Goal: Information Seeking & Learning: Find specific fact

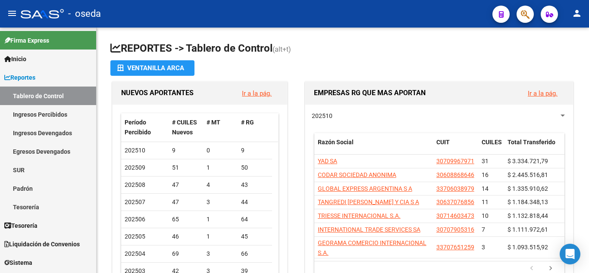
click at [527, 18] on icon "button" at bounding box center [525, 14] width 9 height 10
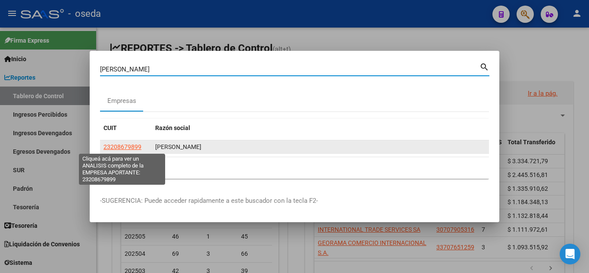
click at [104, 148] on span "23208679899" at bounding box center [123, 147] width 38 height 7
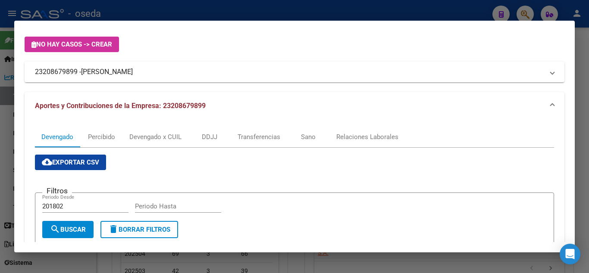
scroll to position [47, 0]
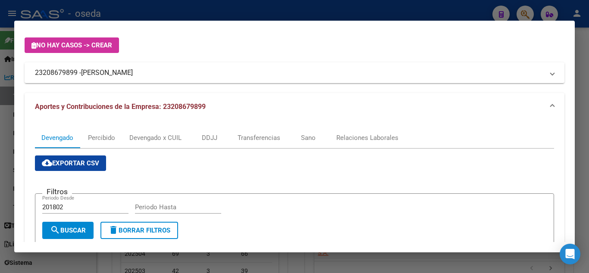
drag, startPoint x: 231, startPoint y: 243, endPoint x: 235, endPoint y: 237, distance: 6.6
click at [232, 242] on mat-dialog-container "Análisis Empresa Aportante - CUIT: 23208679899 Crear Acta ARCA Impuestos ARCA P…" at bounding box center [294, 137] width 561 height 232
click at [361, 213] on div "Filtros 201802 Periodo Desde Periodo Hasta" at bounding box center [294, 211] width 505 height 21
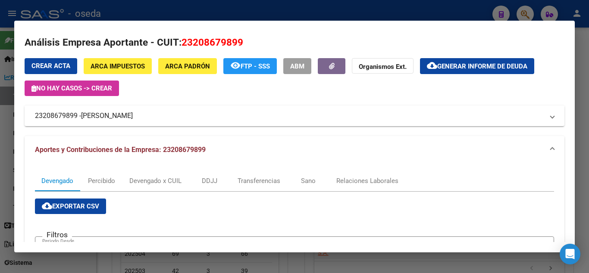
scroll to position [0, 0]
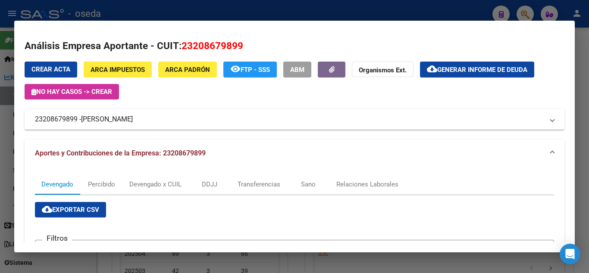
click at [134, 70] on span "ARCA Impuestos" at bounding box center [118, 70] width 54 height 8
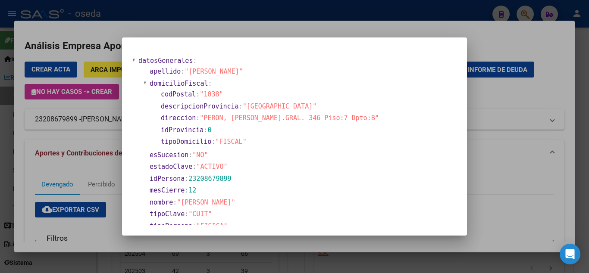
click at [45, 154] on div at bounding box center [294, 136] width 589 height 273
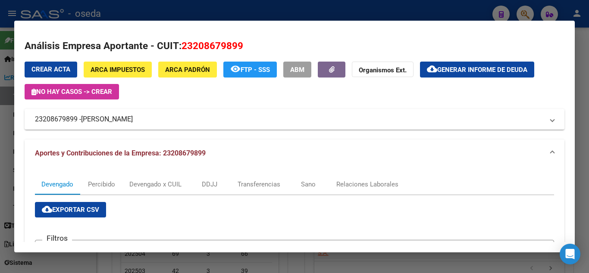
click at [296, 1] on div at bounding box center [294, 136] width 589 height 273
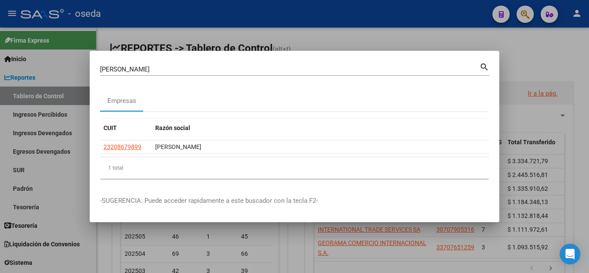
click at [157, 71] on input "[PERSON_NAME]" at bounding box center [290, 70] width 380 height 8
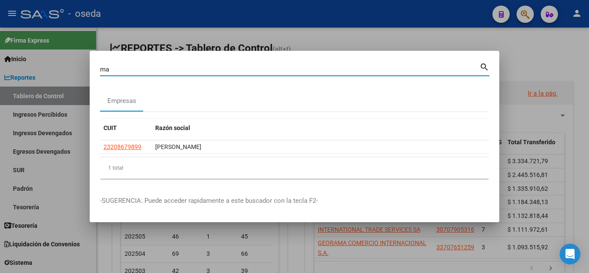
type input "m"
type input "dc logis"
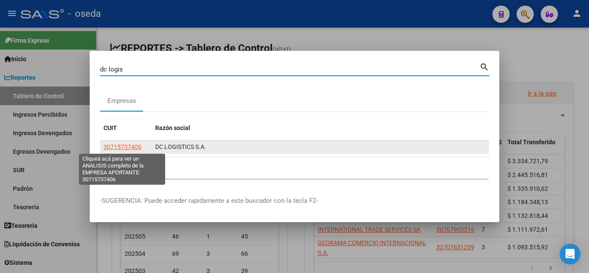
click at [128, 148] on span "30715737406" at bounding box center [123, 147] width 38 height 7
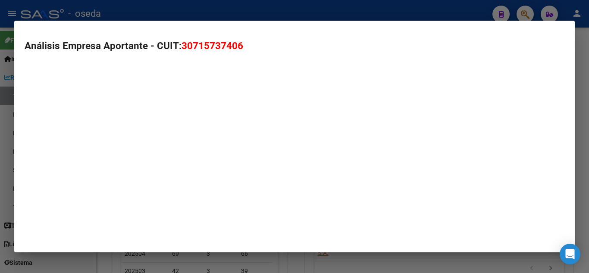
type textarea "30715737406"
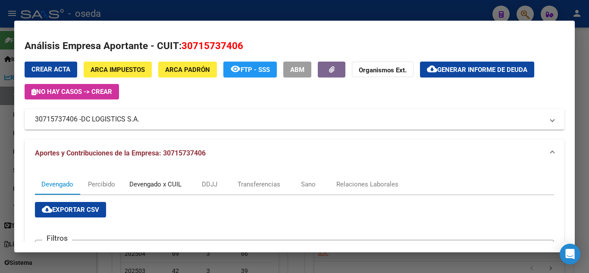
click at [142, 185] on div "Devengado x CUIL" at bounding box center [155, 184] width 52 height 9
click at [121, 68] on span "ARCA Impuestos" at bounding box center [118, 70] width 54 height 8
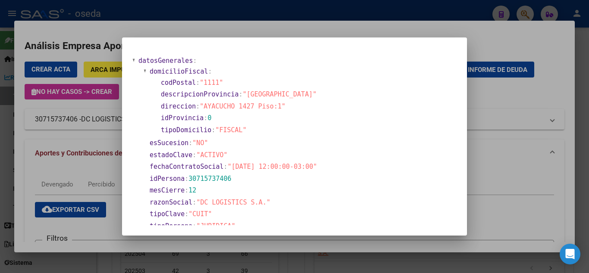
click at [183, 24] on div at bounding box center [294, 136] width 589 height 273
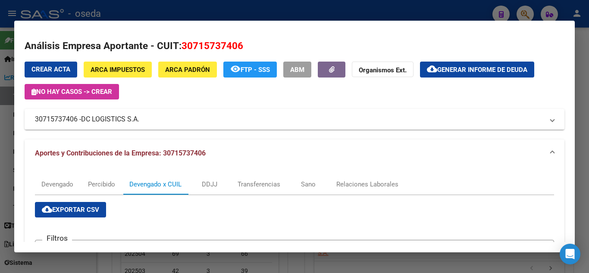
drag, startPoint x: 528, startPoint y: 7, endPoint x: 521, endPoint y: 11, distance: 8.3
click at [528, 7] on div at bounding box center [294, 136] width 589 height 273
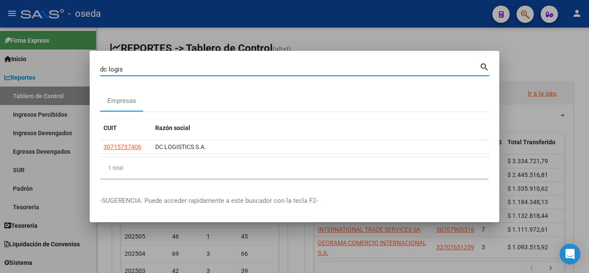
click at [179, 66] on input "dc logis" at bounding box center [290, 70] width 380 height 8
type input "d"
type input "integrated"
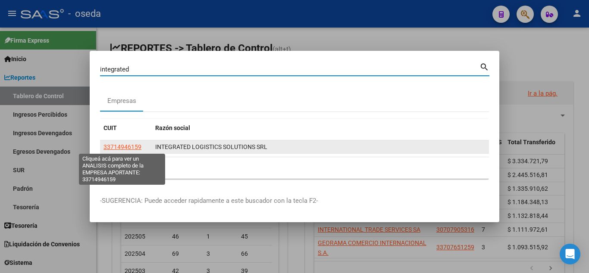
click at [118, 149] on span "33714946159" at bounding box center [123, 147] width 38 height 7
type textarea "33714946159"
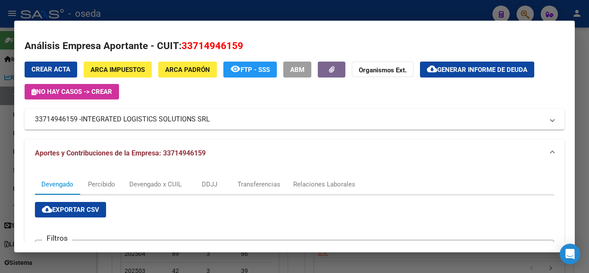
click at [184, 70] on span "ARCA Padrón" at bounding box center [187, 70] width 45 height 8
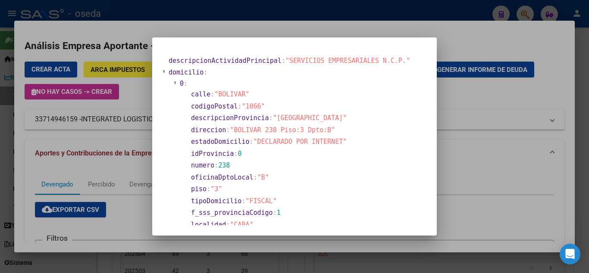
click at [201, 19] on div at bounding box center [294, 136] width 589 height 273
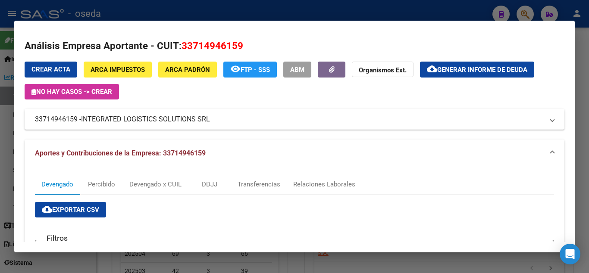
click at [210, 24] on mat-dialog-container "Análisis Empresa Aportante - CUIT: 33714946159 Crear Acta ARCA Impuestos ARCA P…" at bounding box center [294, 137] width 561 height 232
click at [330, 14] on div at bounding box center [294, 136] width 589 height 273
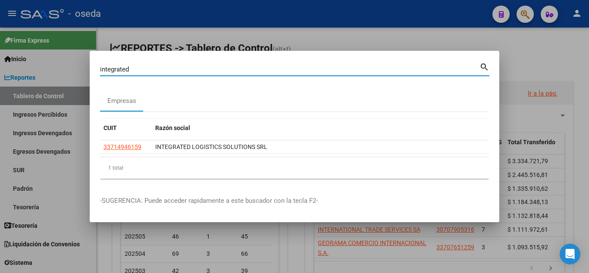
click at [164, 68] on input "integrated" at bounding box center [290, 70] width 380 height 8
type input "i"
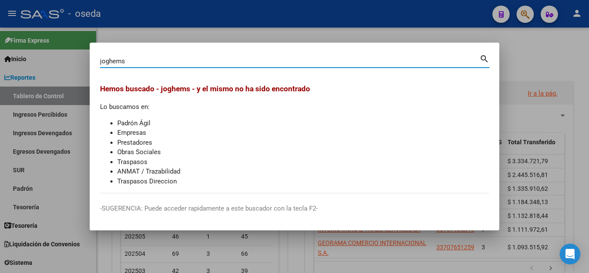
type input "joghems"
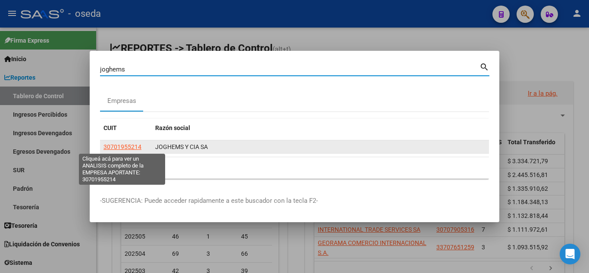
click at [129, 147] on span "30701955214" at bounding box center [123, 147] width 38 height 7
type textarea "30701955214"
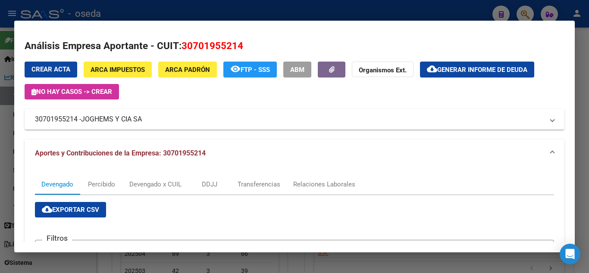
click at [122, 70] on span "ARCA Impuestos" at bounding box center [118, 70] width 54 height 8
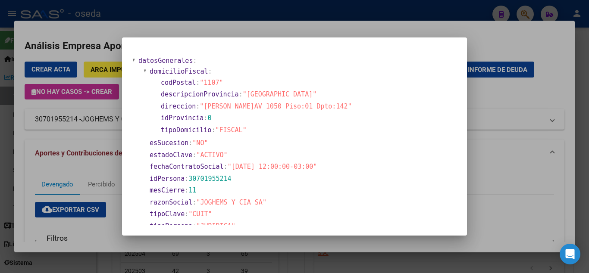
click at [175, 17] on div at bounding box center [294, 136] width 589 height 273
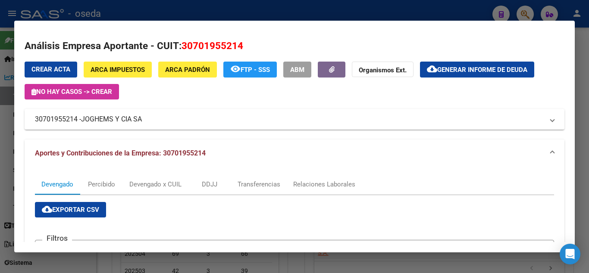
click at [282, 7] on div at bounding box center [294, 136] width 589 height 273
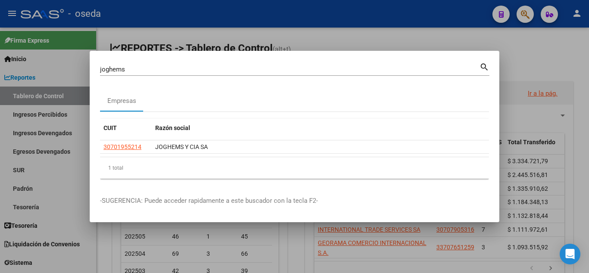
click at [194, 58] on mat-dialog-container "joghems Buscar (apellido, dni, [PERSON_NAME], nro traspaso, cuit, obra social) …" at bounding box center [295, 137] width 410 height 172
click at [193, 59] on mat-dialog-container "joghems Buscar (apellido, dni, [PERSON_NAME], nro traspaso, cuit, obra social) …" at bounding box center [295, 137] width 410 height 172
click at [177, 69] on input "joghems" at bounding box center [290, 70] width 380 height 8
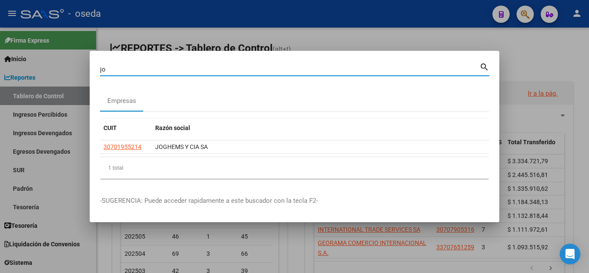
type input "j"
type input "consultoria panam"
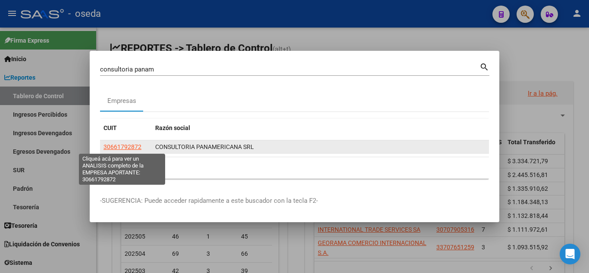
click at [134, 148] on span "30661792872" at bounding box center [123, 147] width 38 height 7
type textarea "30661792872"
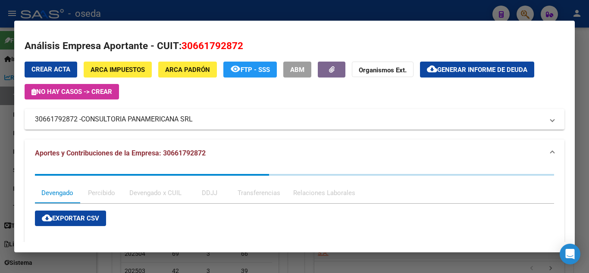
click at [187, 76] on button "ARCA Padrón" at bounding box center [187, 70] width 59 height 16
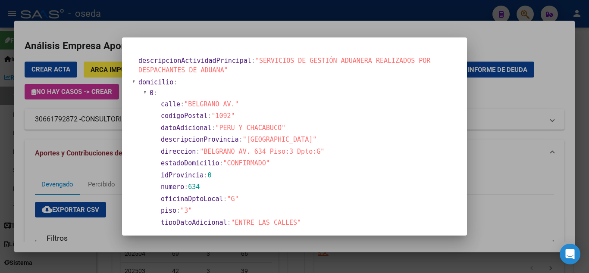
click at [178, 7] on div at bounding box center [294, 136] width 589 height 273
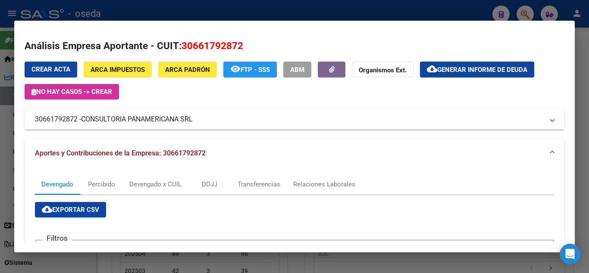
click at [362, 11] on div at bounding box center [294, 136] width 589 height 273
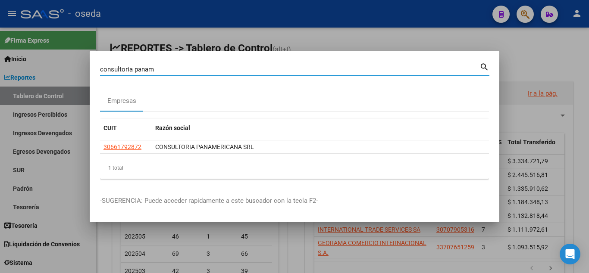
click at [188, 72] on input "consultoria panam" at bounding box center [290, 70] width 380 height 8
type input "c"
type input "servicios link"
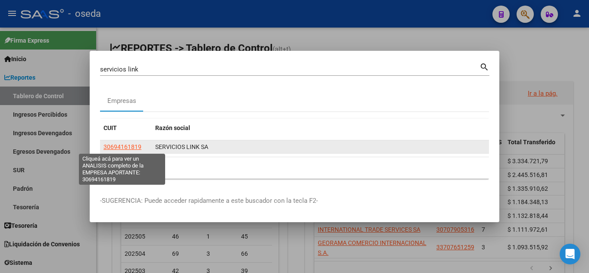
click at [126, 147] on span "30694161819" at bounding box center [123, 147] width 38 height 7
type textarea "30694161819"
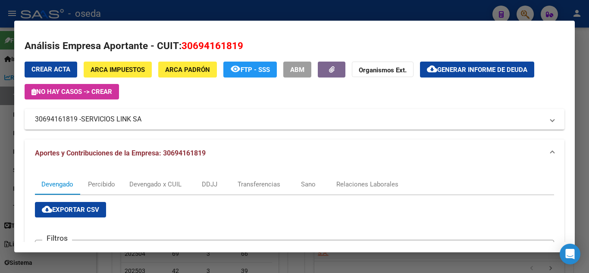
drag, startPoint x: 133, startPoint y: 69, endPoint x: 194, endPoint y: 78, distance: 61.4
click at [132, 69] on span "ARCA Impuestos" at bounding box center [118, 70] width 54 height 8
